Goal: Navigation & Orientation: Find specific page/section

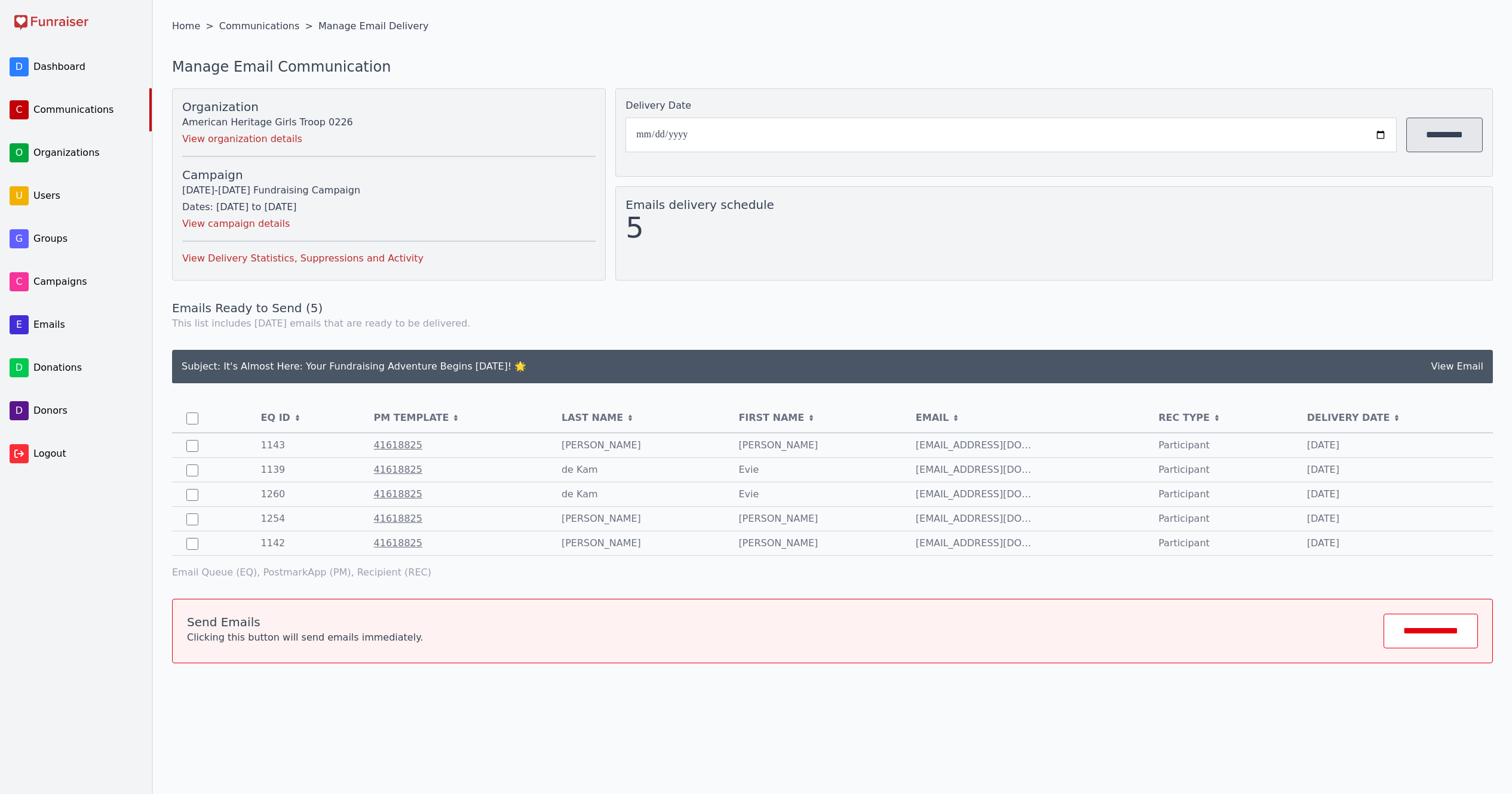
click at [65, 67] on span "Dashboard" at bounding box center [87, 67] width 107 height 15
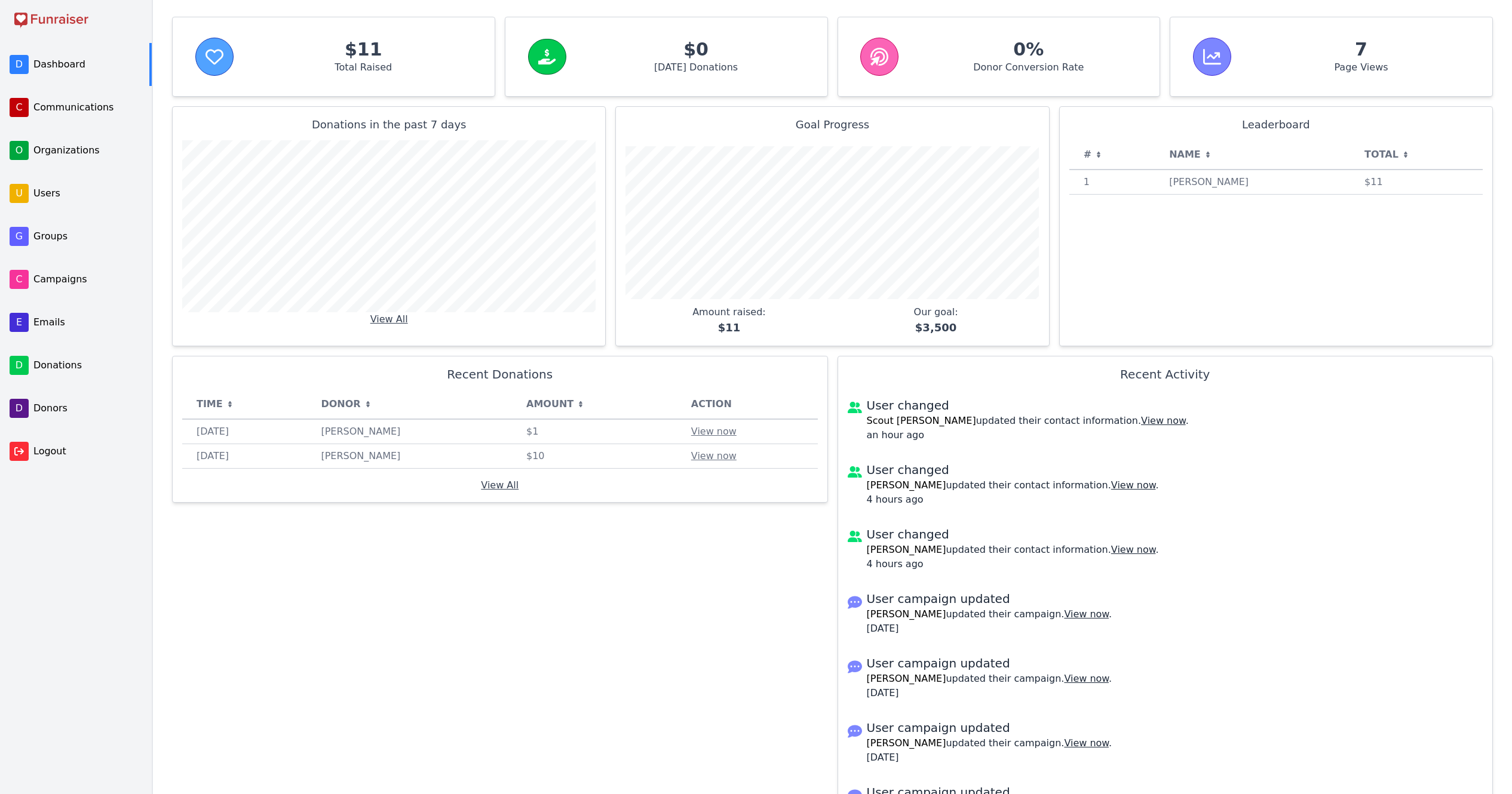
scroll to position [1, 0]
click at [53, 196] on span "Users" at bounding box center [87, 195] width 107 height 15
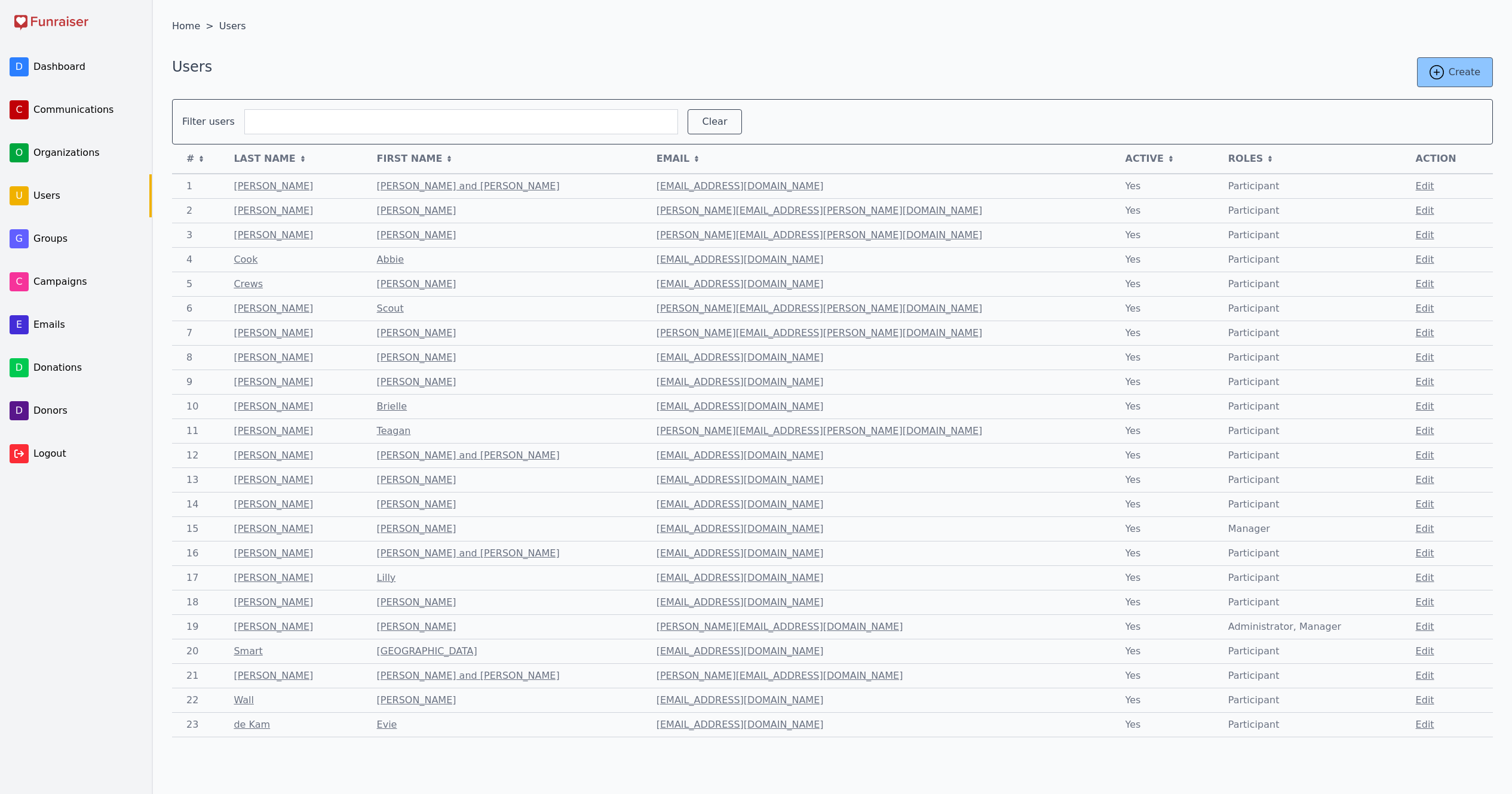
click at [404, 307] on link "Scout" at bounding box center [390, 309] width 27 height 12
click at [41, 64] on span "Dashboard" at bounding box center [87, 67] width 107 height 15
